Goal: Information Seeking & Learning: Learn about a topic

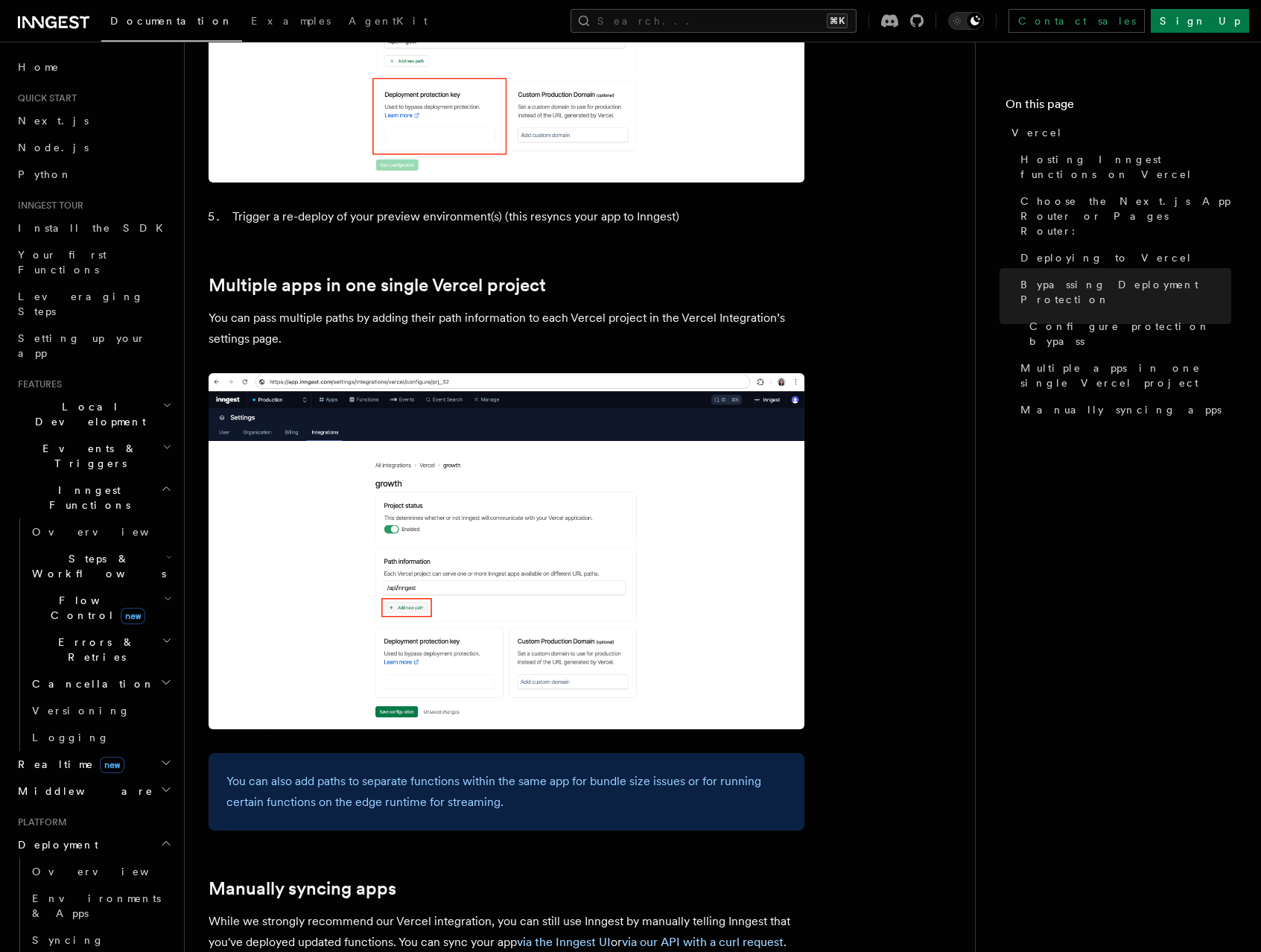
scroll to position [1924, 0]
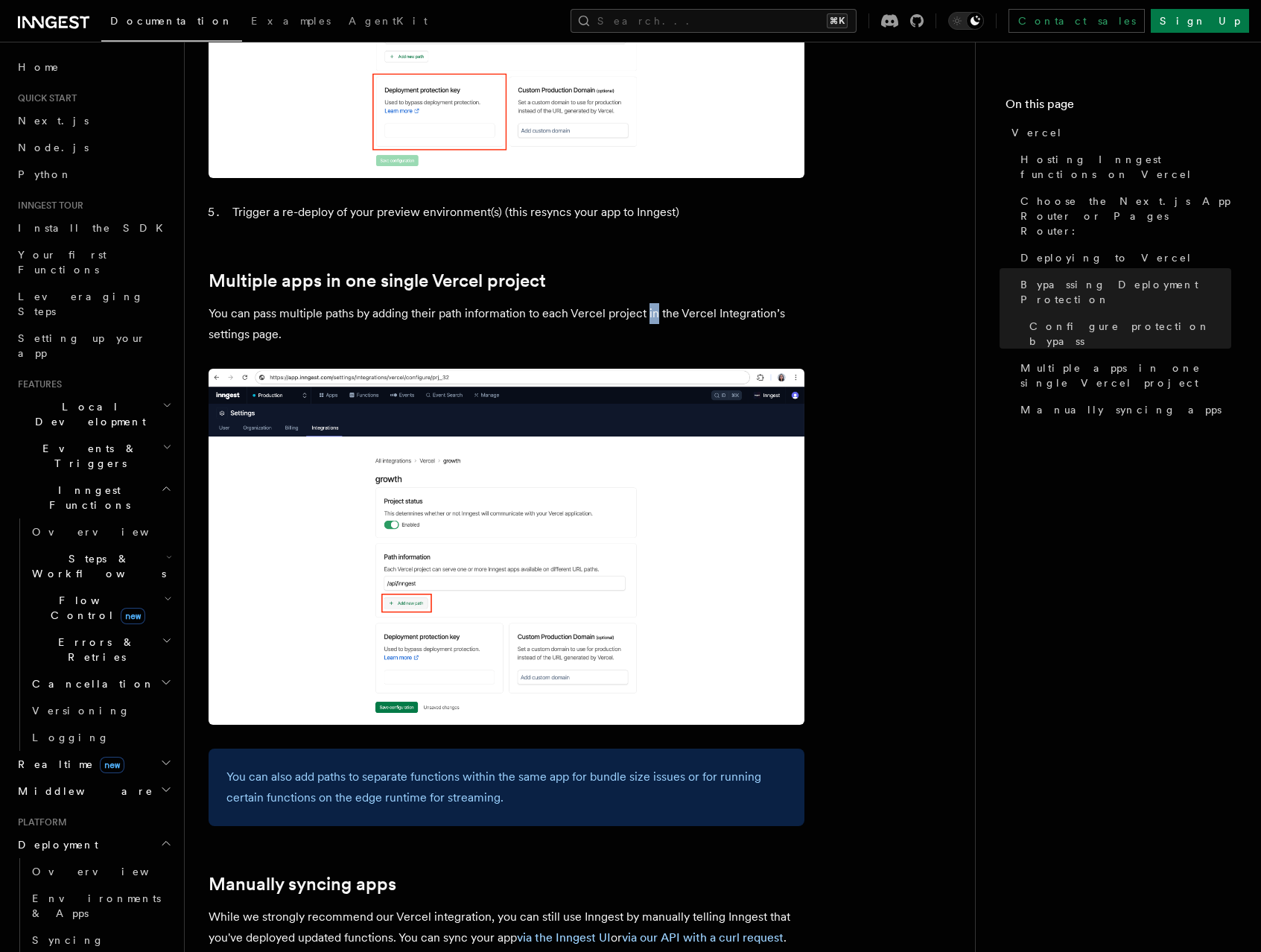
click at [67, 593] on span "Flow Control new" at bounding box center [94, 608] width 137 height 30
click at [68, 636] on span "Overview" at bounding box center [123, 641] width 153 height 12
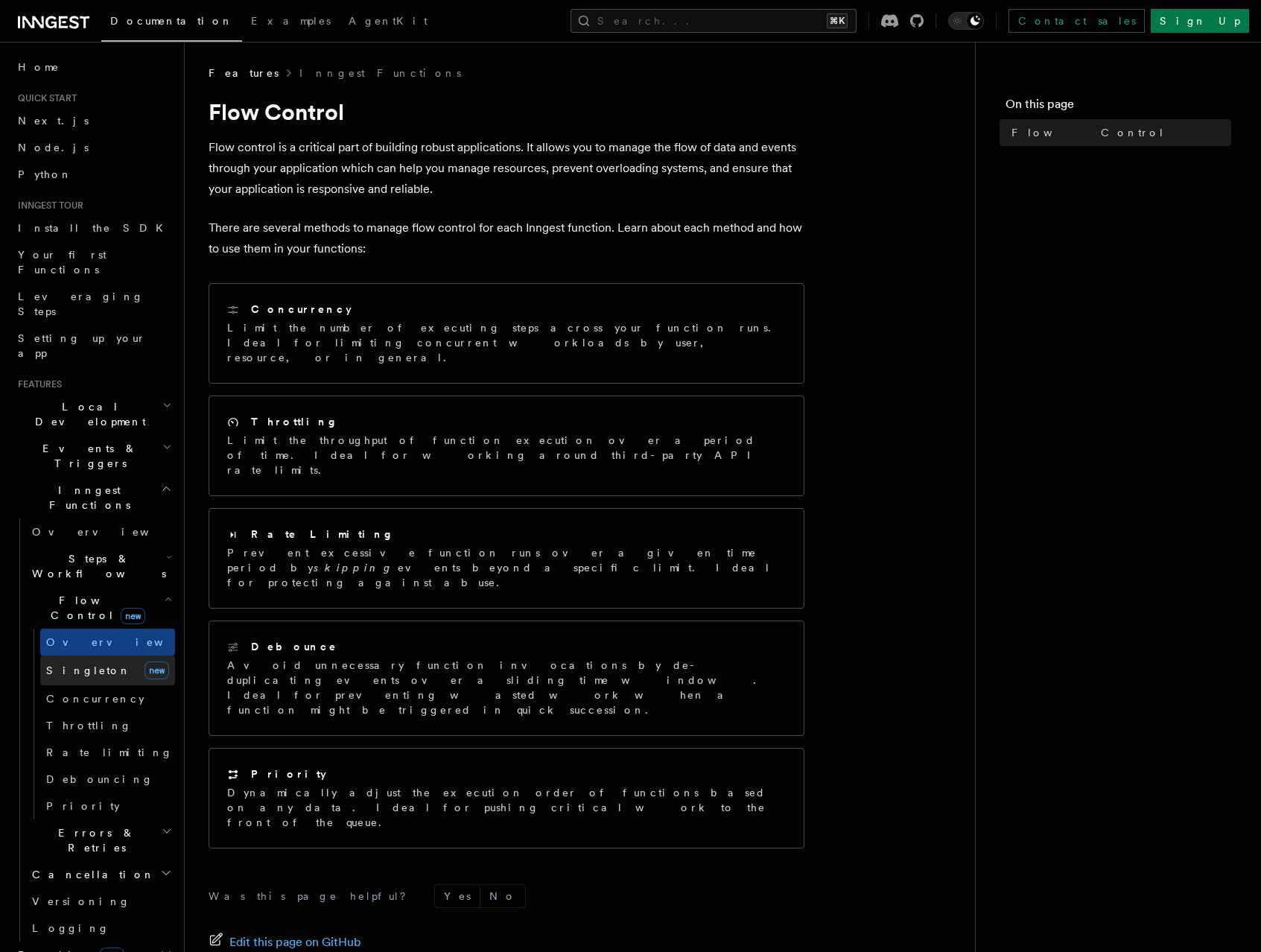
click at [63, 664] on span "Singleton" at bounding box center [89, 670] width 85 height 12
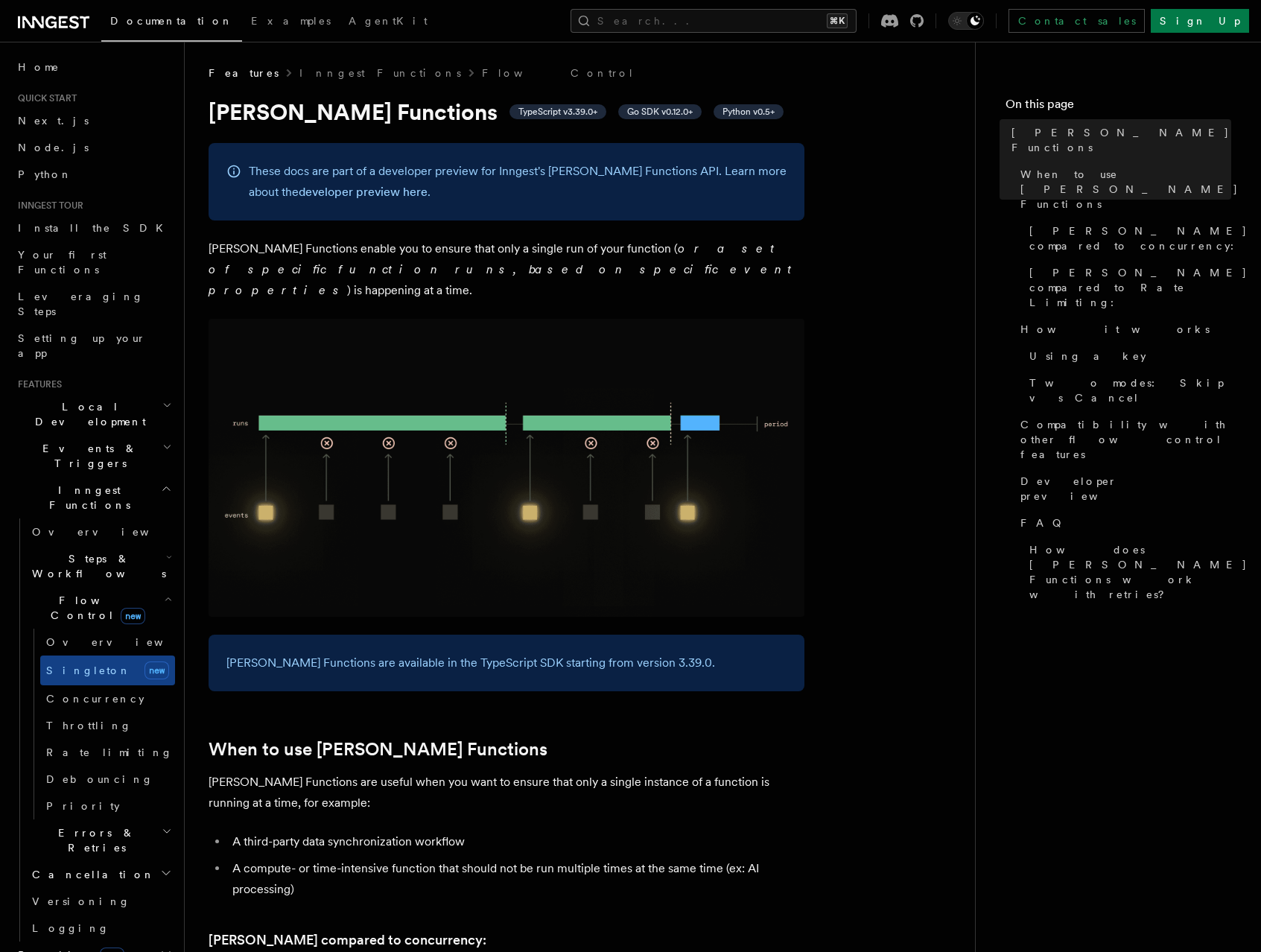
click at [104, 826] on span "Errors & Retries" at bounding box center [93, 840] width 136 height 30
click at [88, 693] on span "Concurrency" at bounding box center [95, 698] width 99 height 12
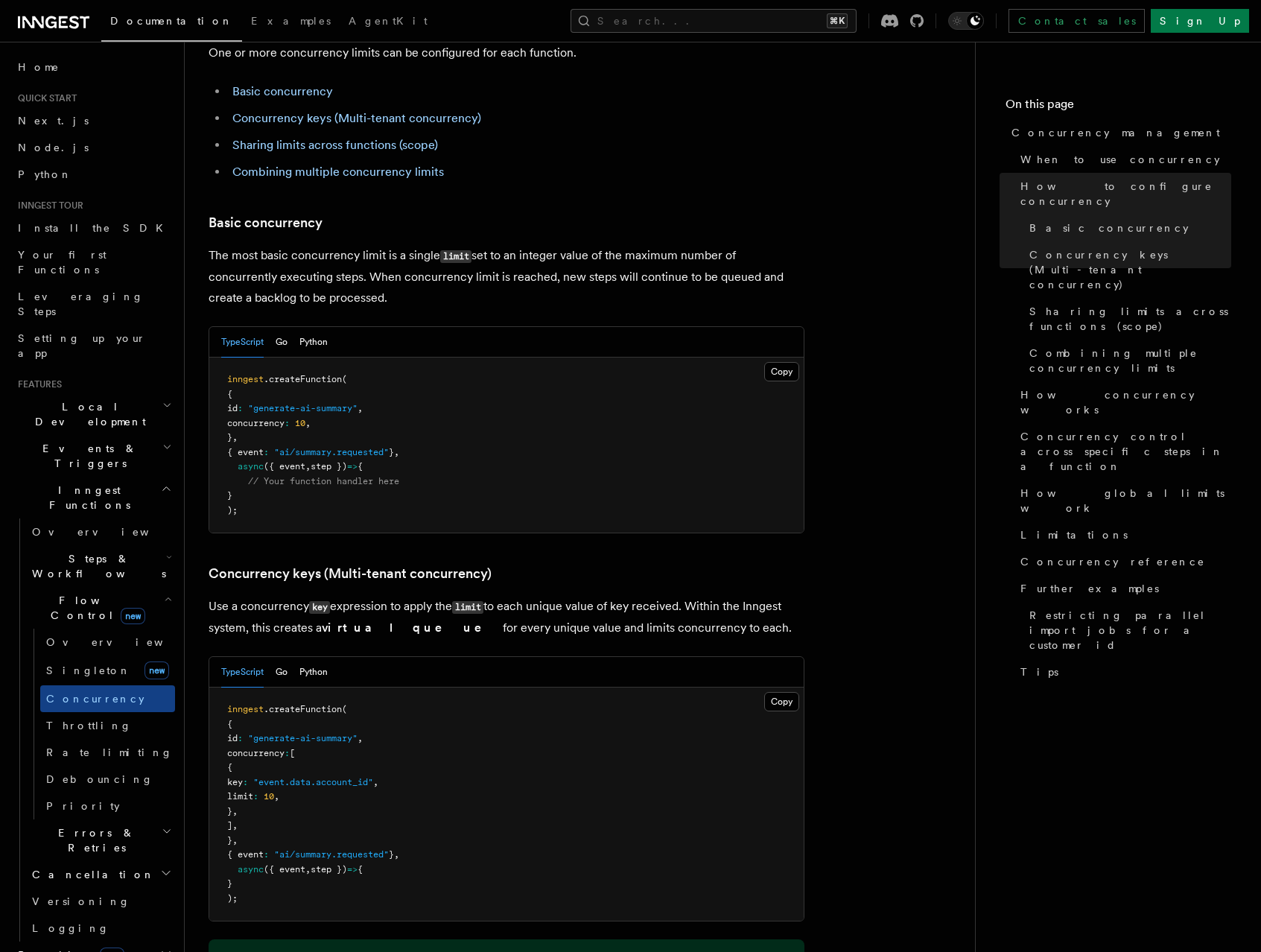
scroll to position [883, 0]
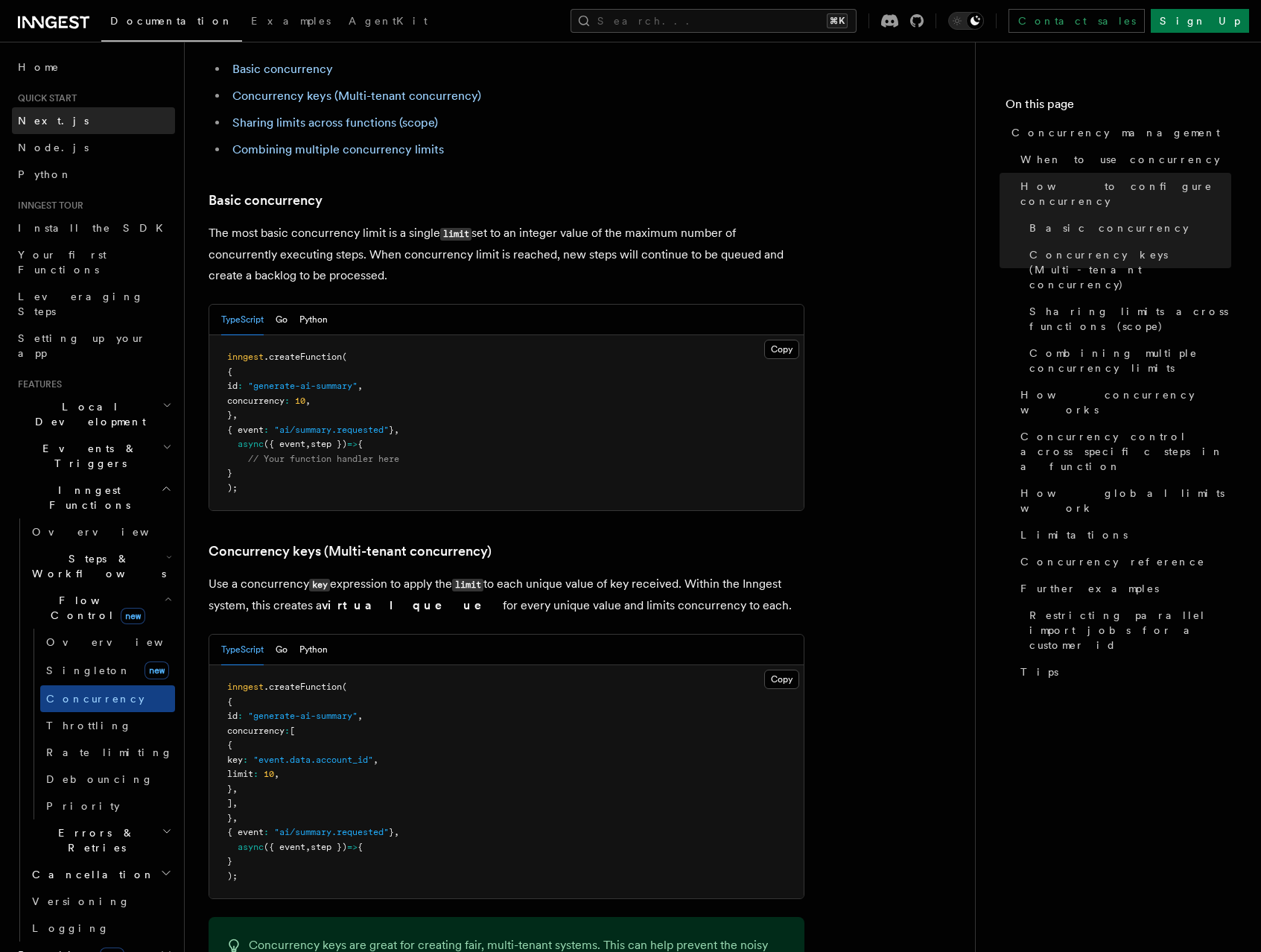
click at [84, 129] on link "Next.js" at bounding box center [93, 120] width 163 height 27
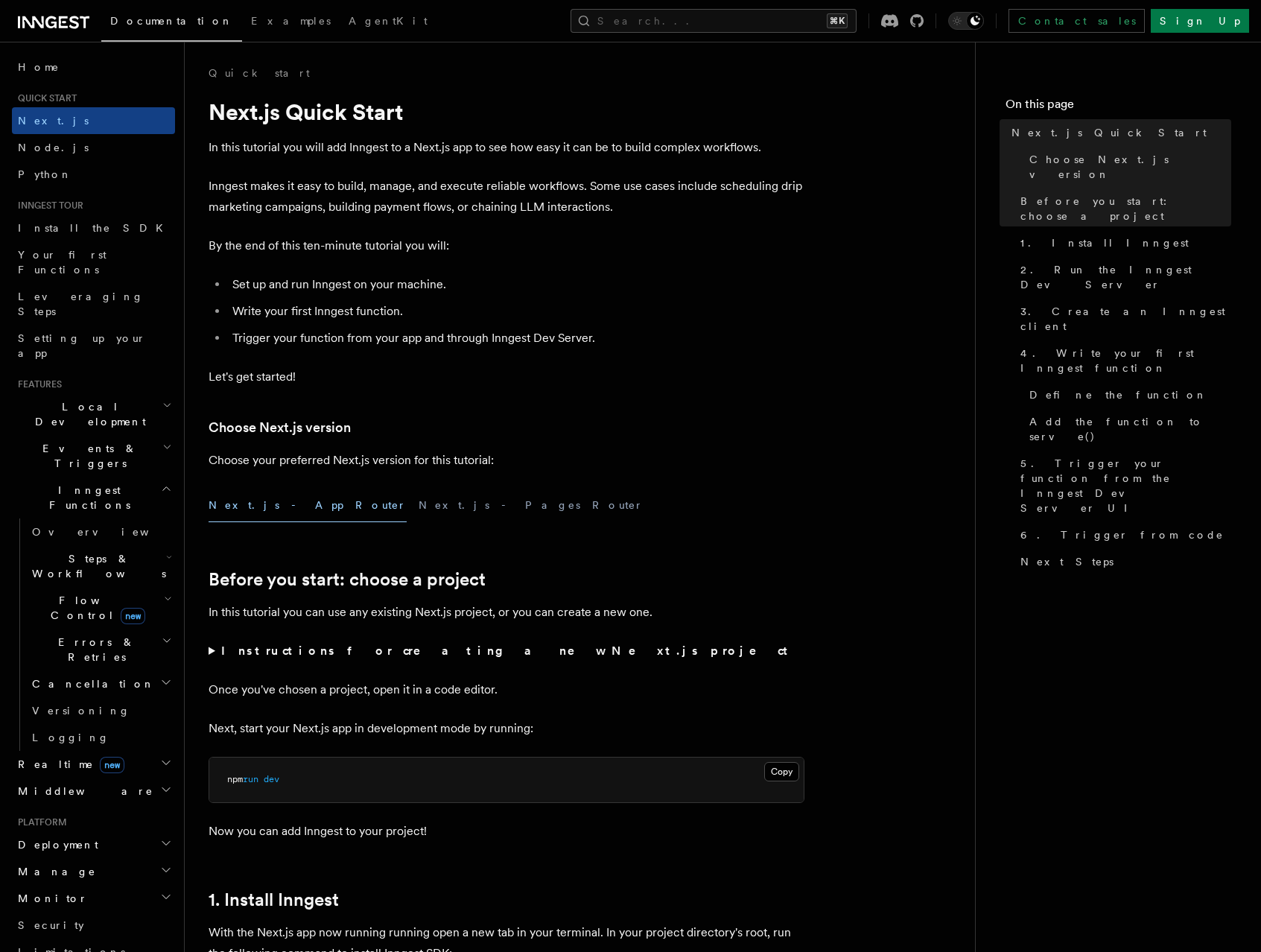
click at [41, 21] on icon at bounding box center [32, 22] width 21 height 12
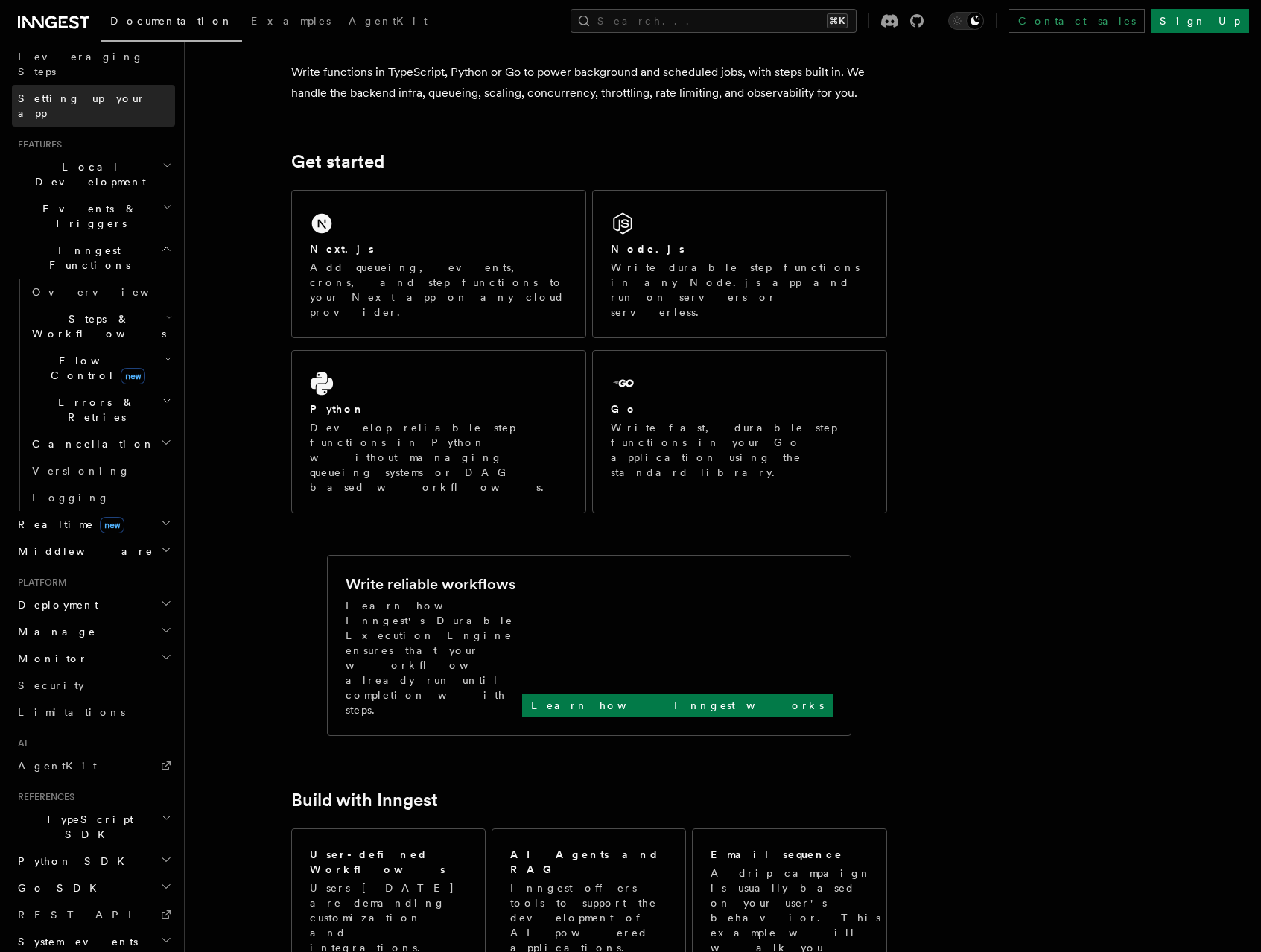
scroll to position [138, 0]
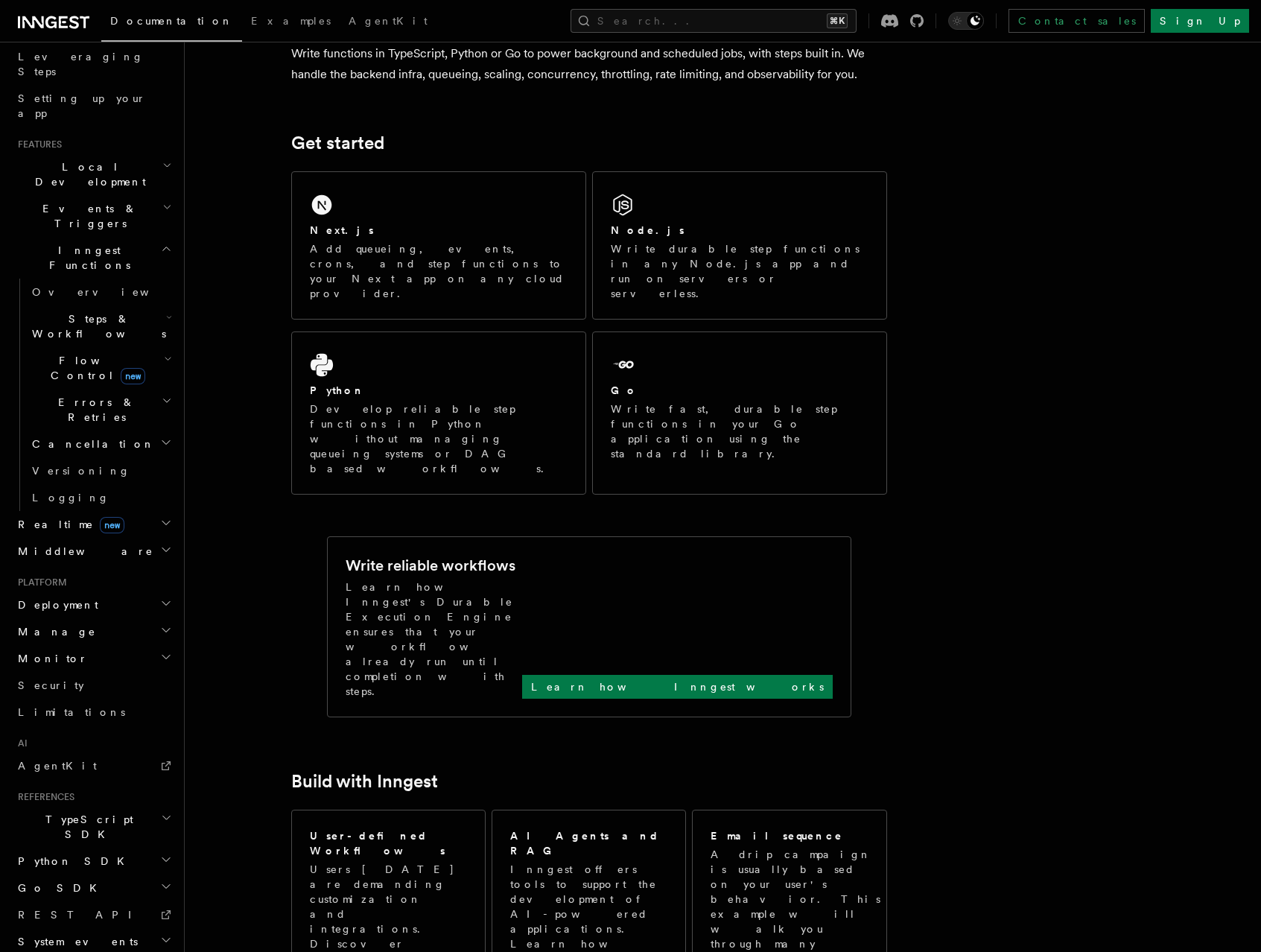
click at [103, 806] on h2 "TypeScript SDK" at bounding box center [93, 827] width 163 height 42
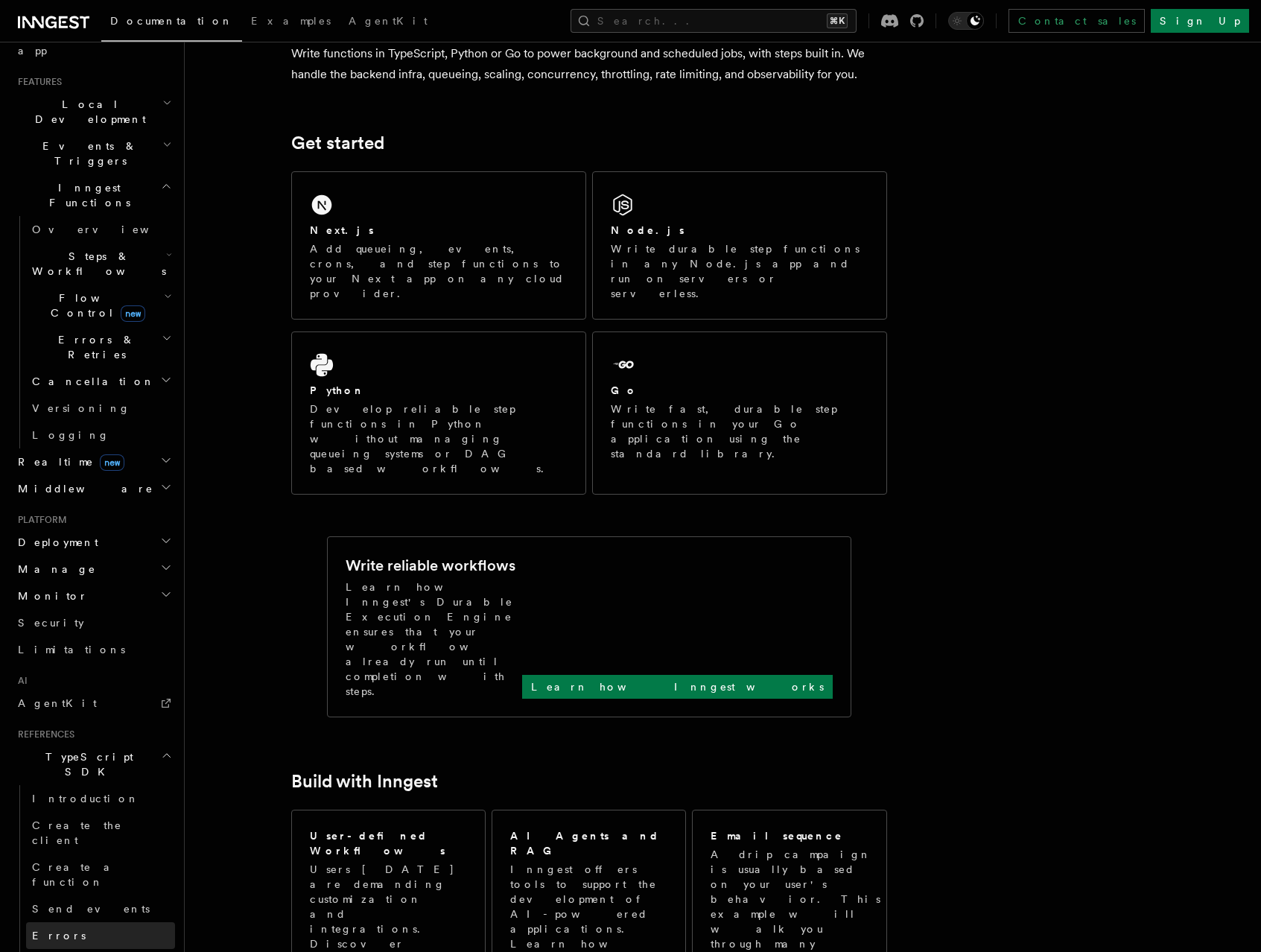
scroll to position [365, 0]
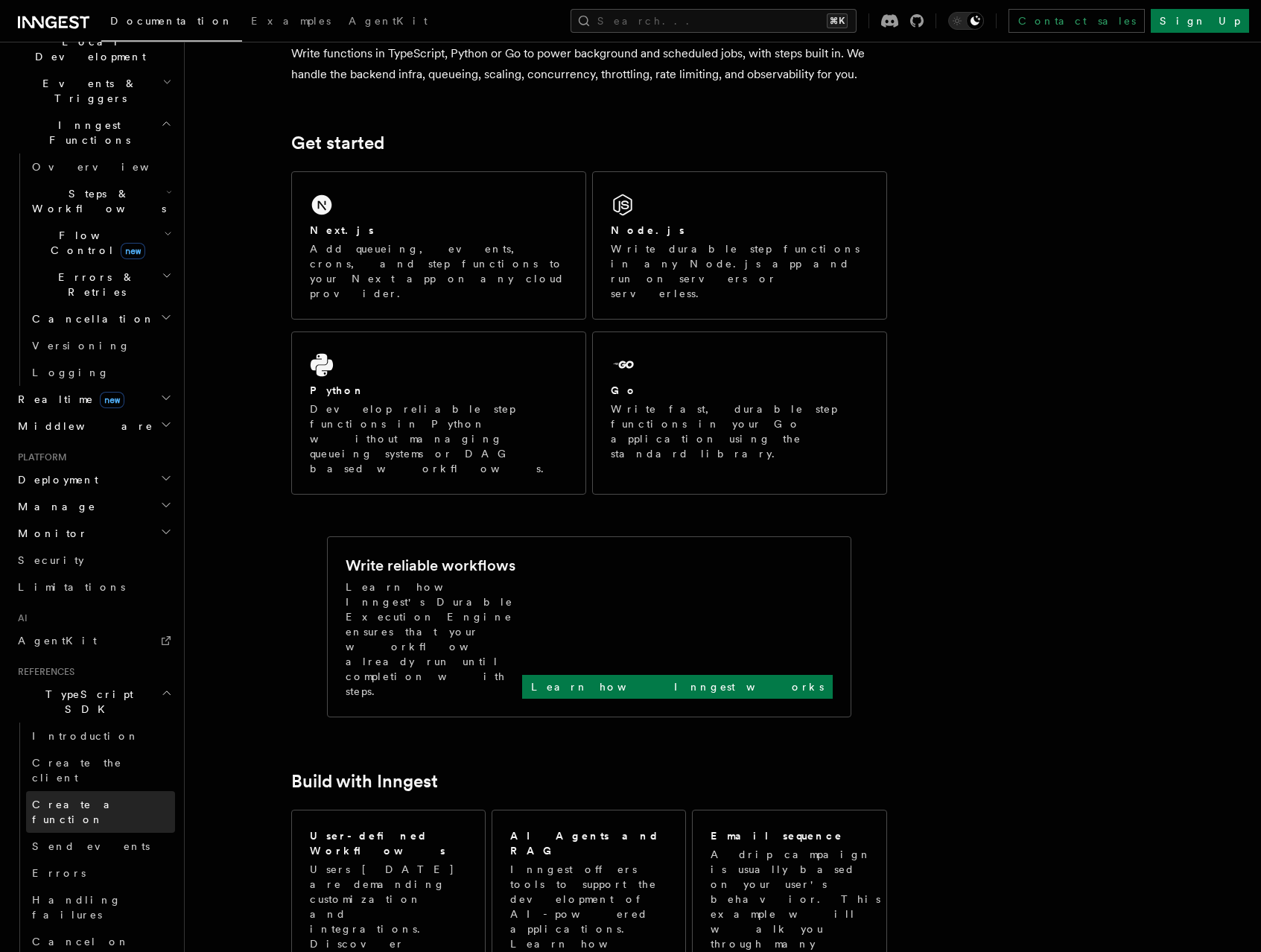
click at [110, 791] on link "Create a function" at bounding box center [100, 811] width 149 height 42
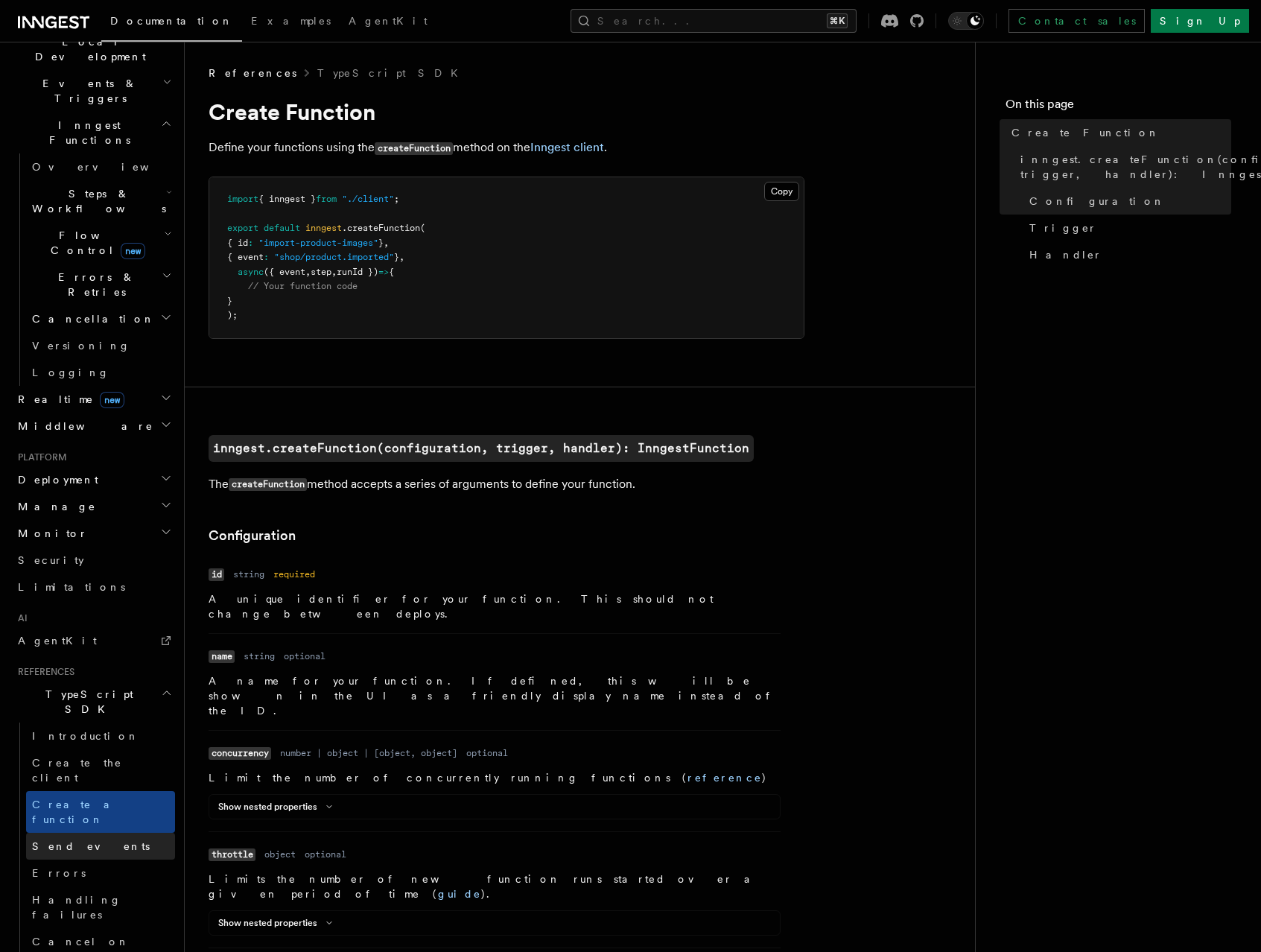
click at [102, 833] on link "Send events" at bounding box center [100, 846] width 149 height 27
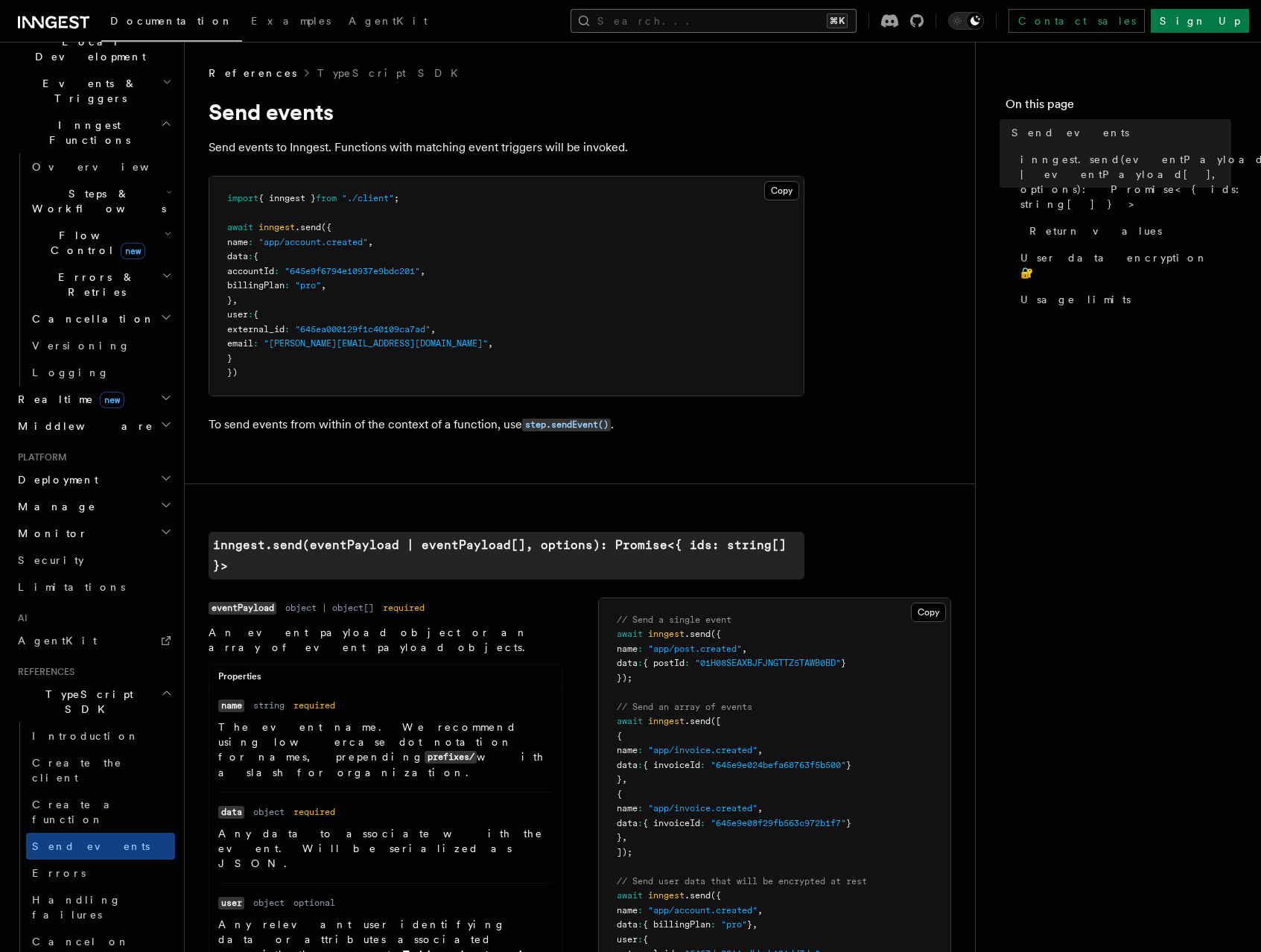
click at [812, 23] on button "Search... ⌘K" at bounding box center [713, 21] width 286 height 24
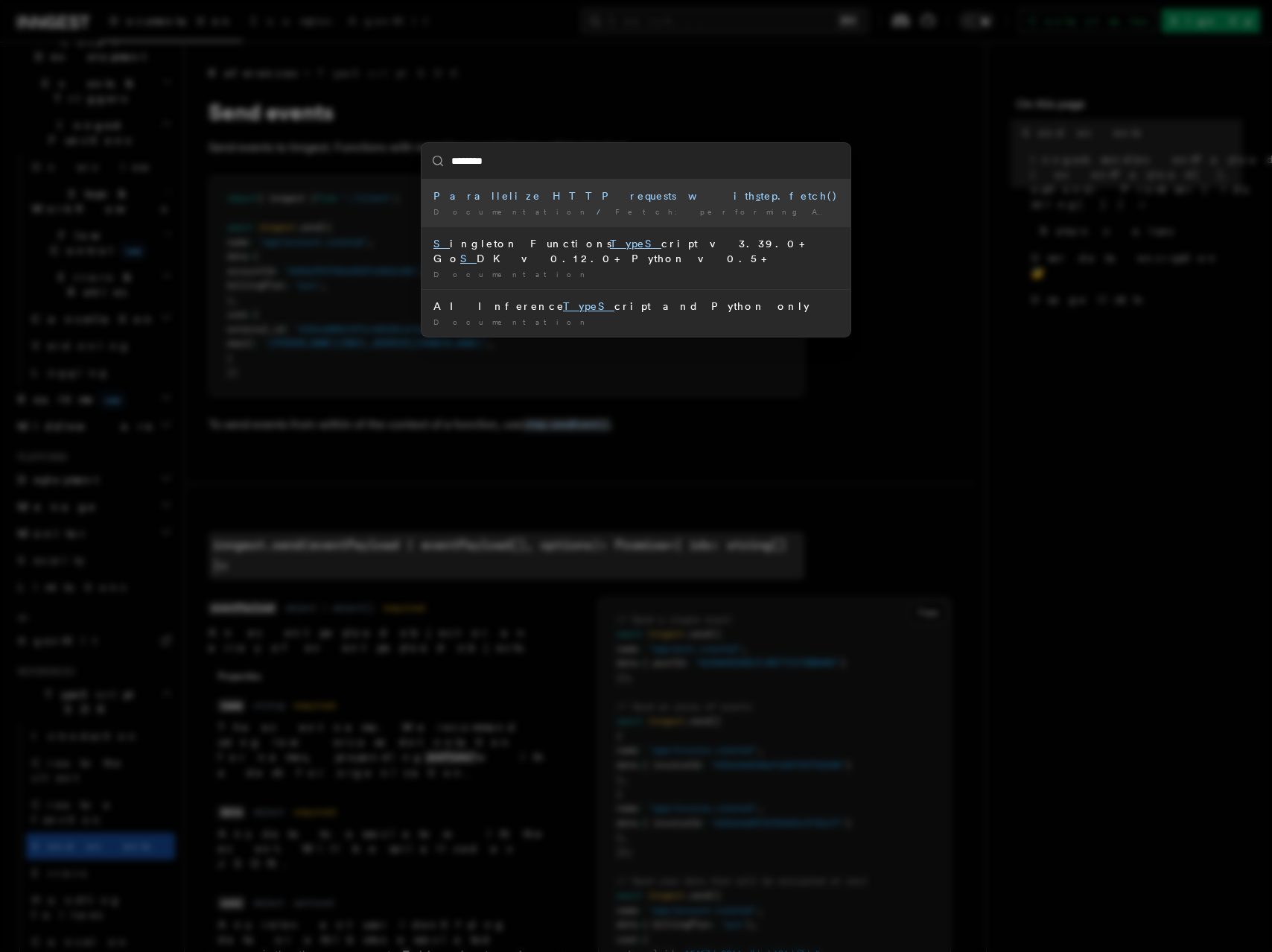
type input "*********"
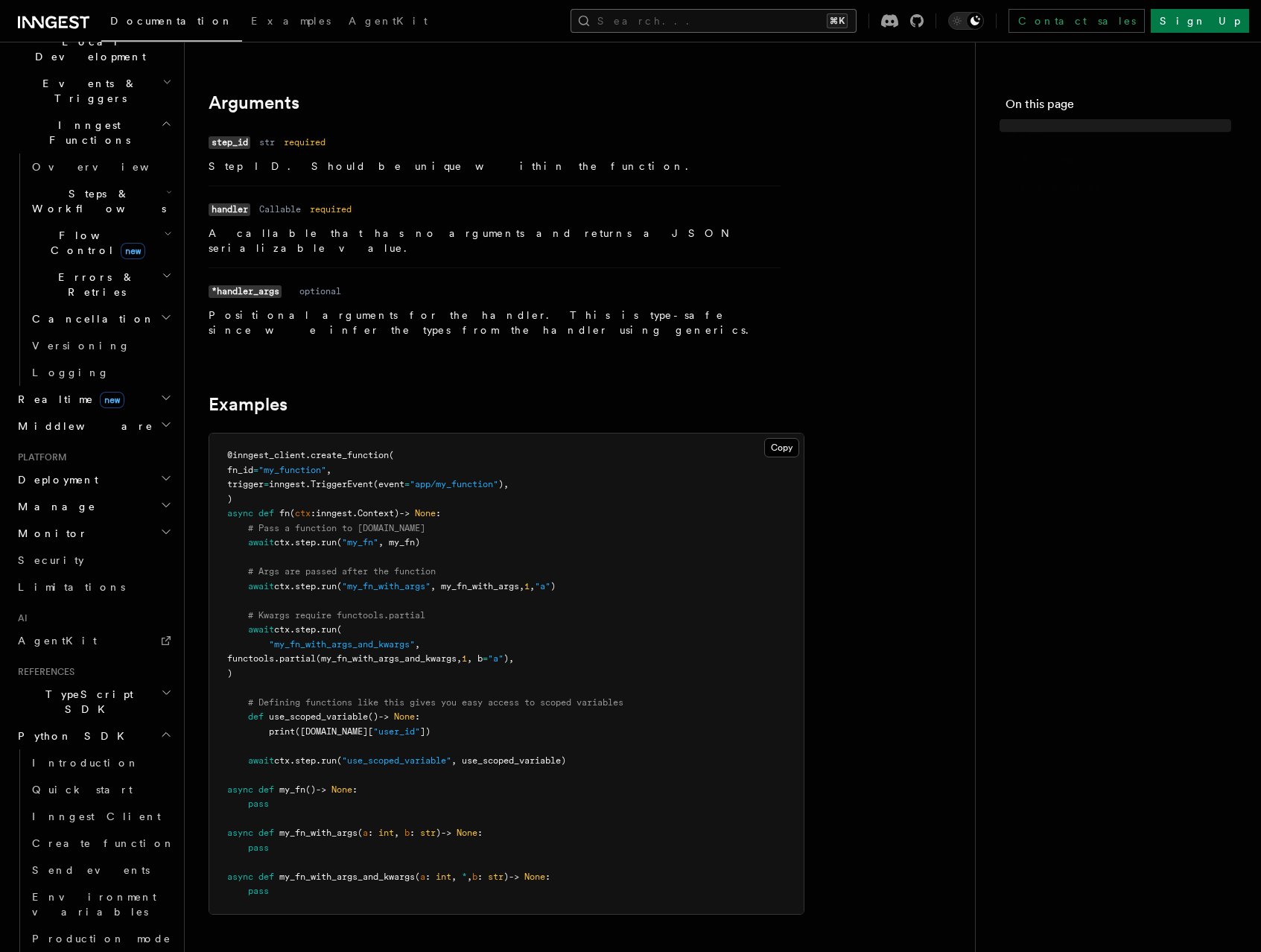
scroll to position [156, 0]
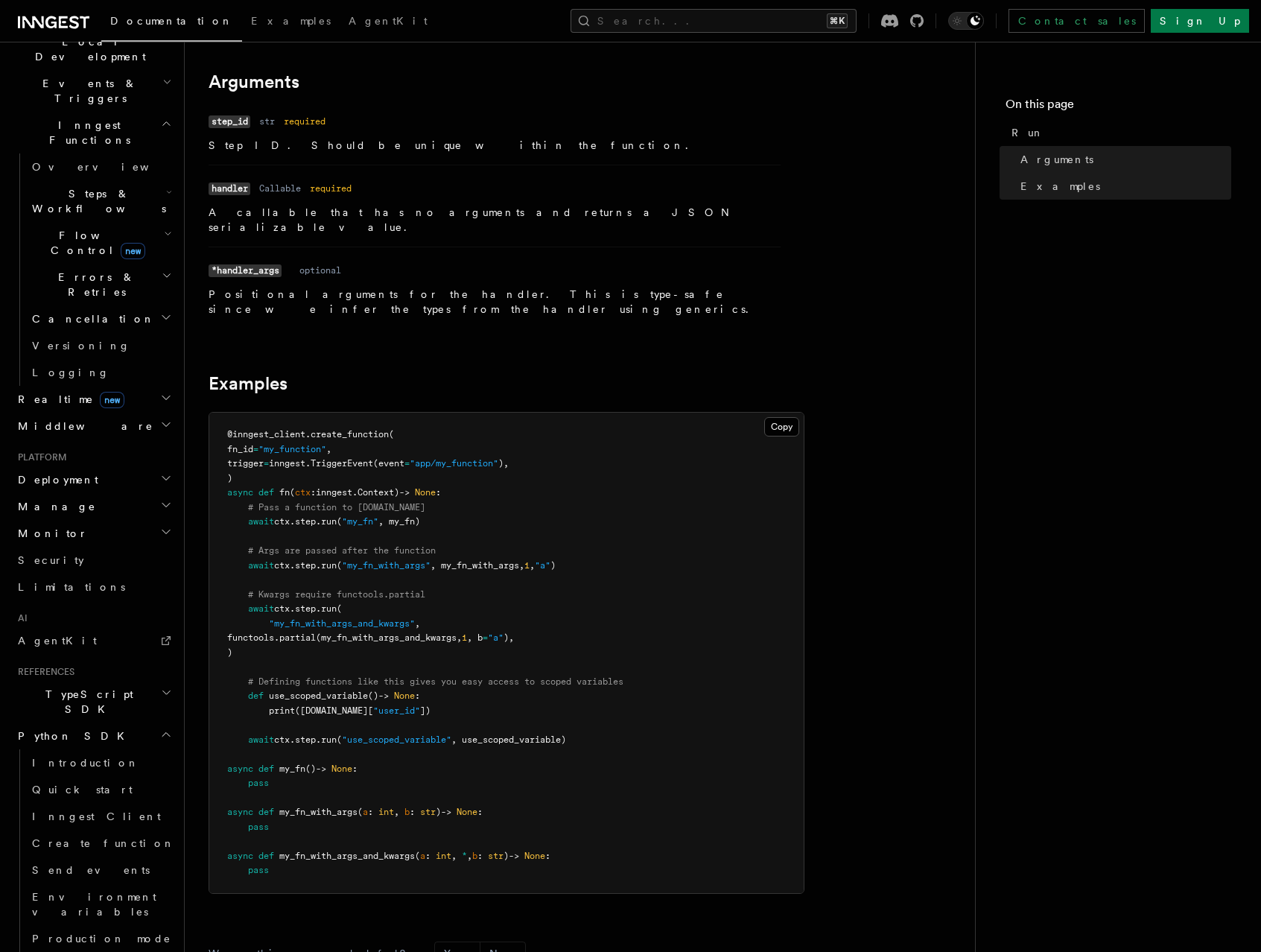
click at [109, 722] on h2 "Python SDK" at bounding box center [93, 735] width 163 height 27
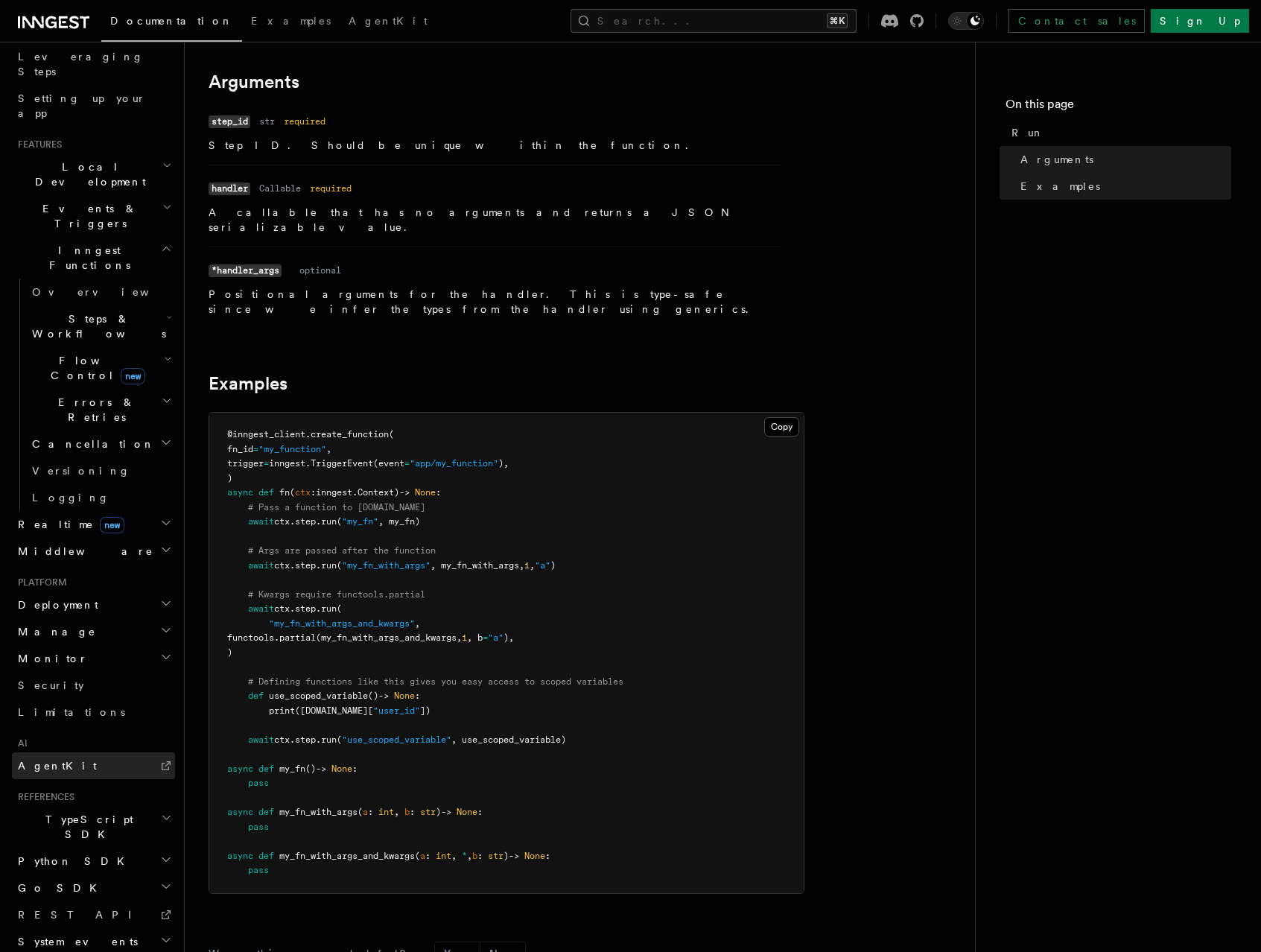
click at [67, 752] on link "AgentKit" at bounding box center [93, 765] width 163 height 27
click at [43, 706] on span "Limitations" at bounding box center [71, 711] width 107 height 12
